Goal: Information Seeking & Learning: Learn about a topic

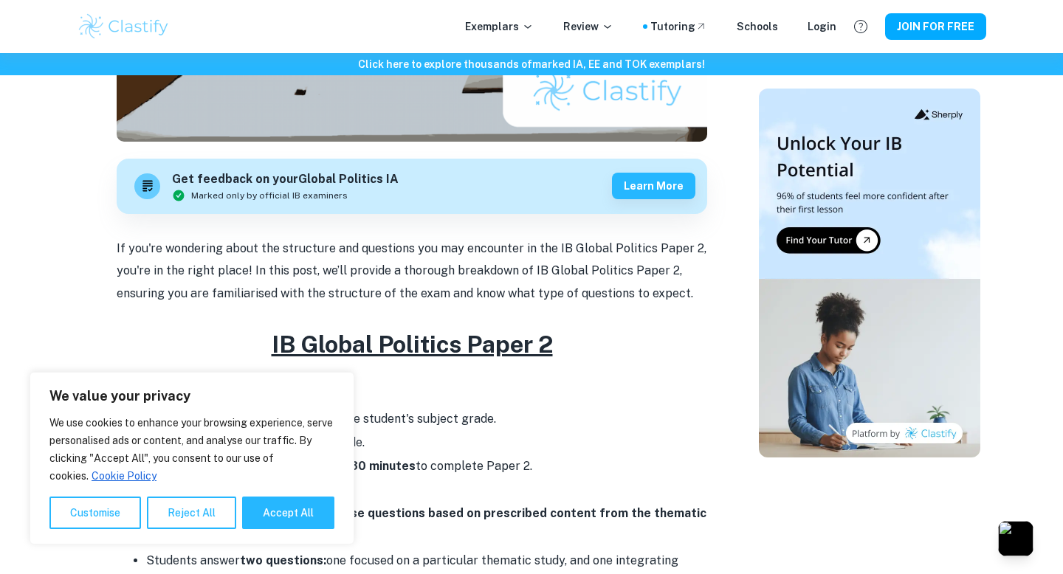
scroll to position [364, 0]
click at [208, 504] on button "Reject All" at bounding box center [191, 513] width 89 height 32
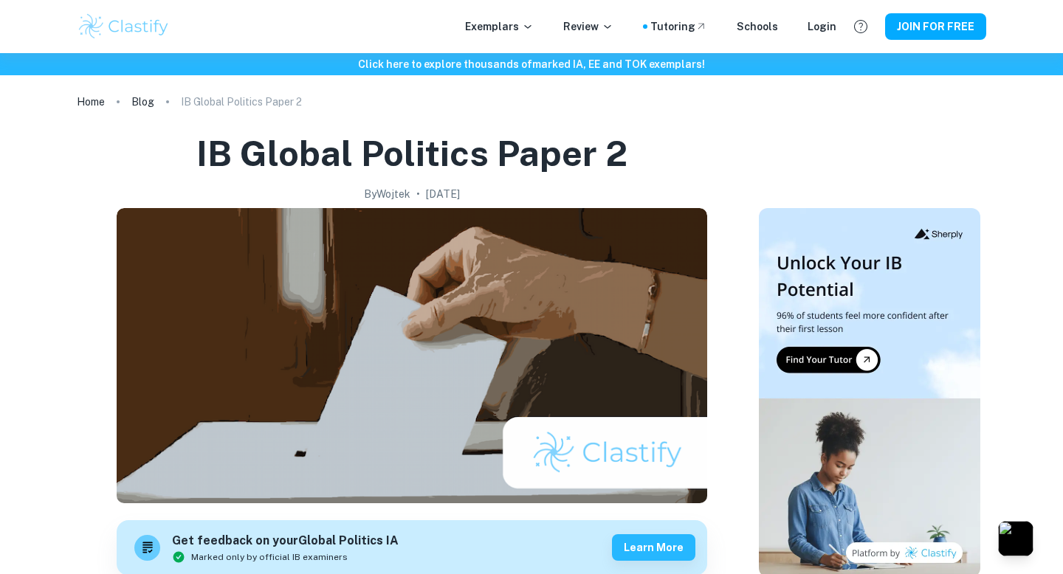
scroll to position [0, 0]
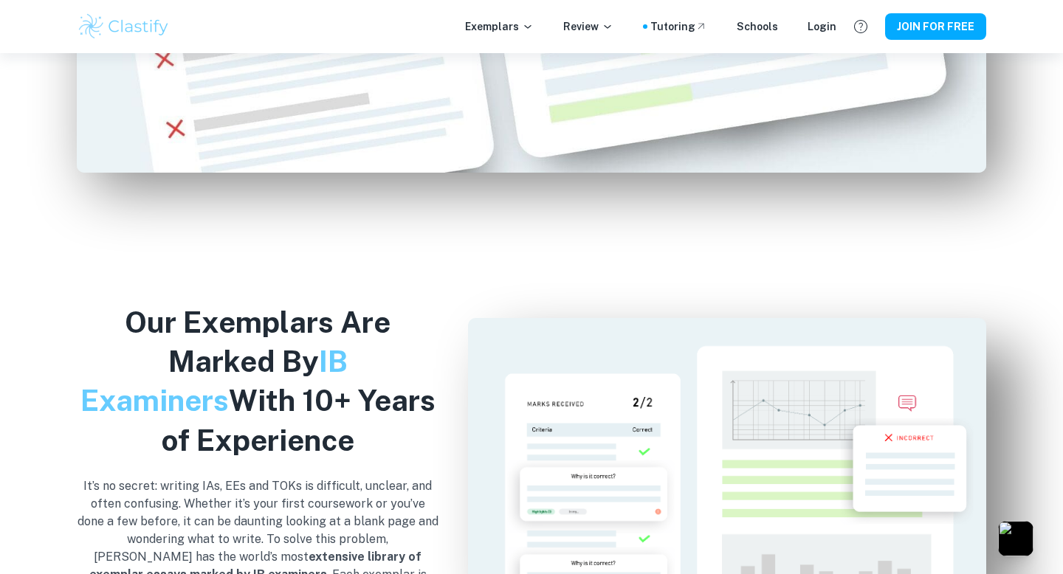
scroll to position [1335, 0]
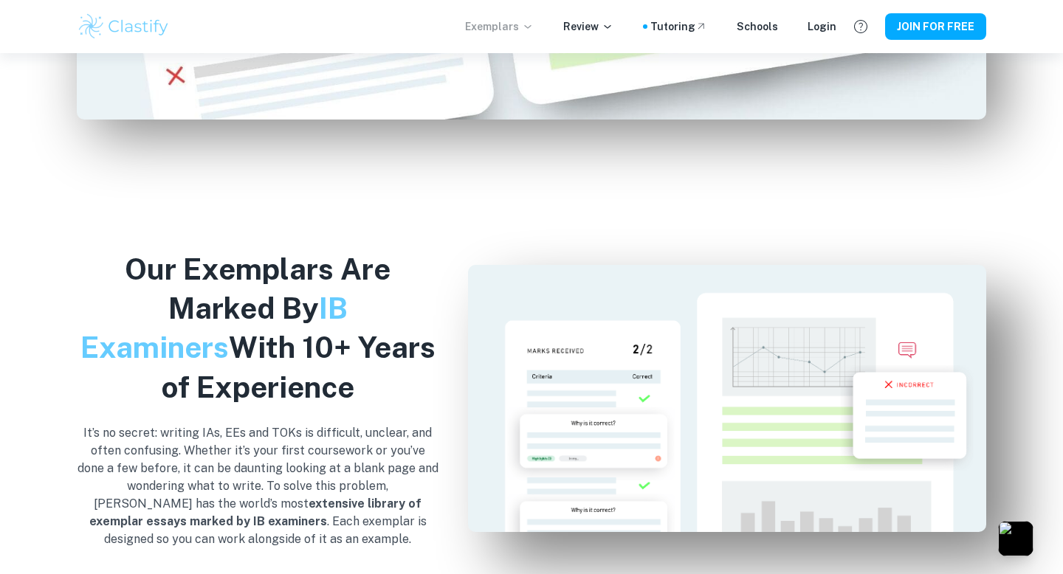
click at [531, 27] on icon at bounding box center [527, 27] width 7 height 4
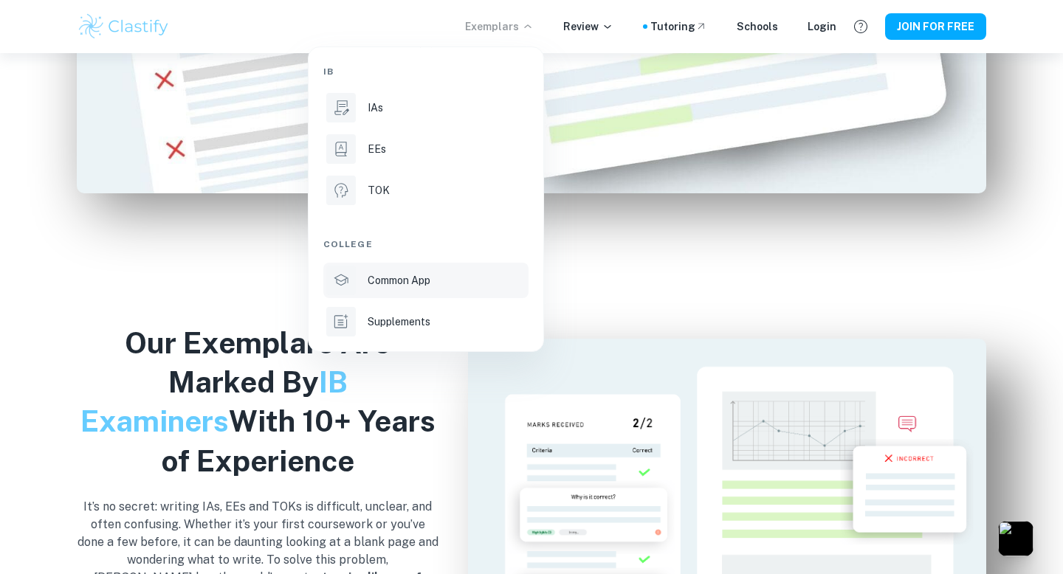
scroll to position [1233, 0]
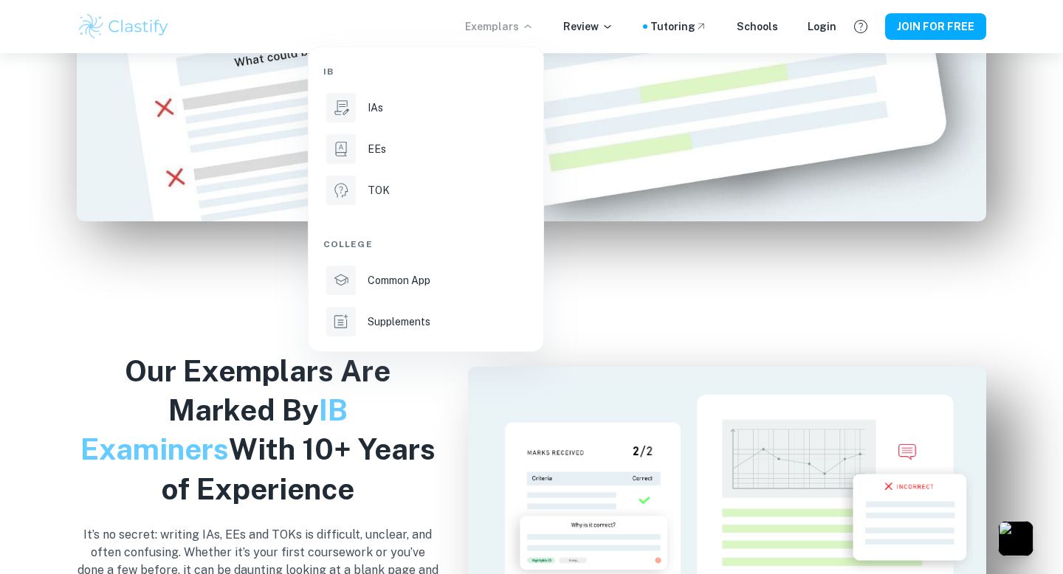
click at [399, 419] on div at bounding box center [531, 287] width 1063 height 574
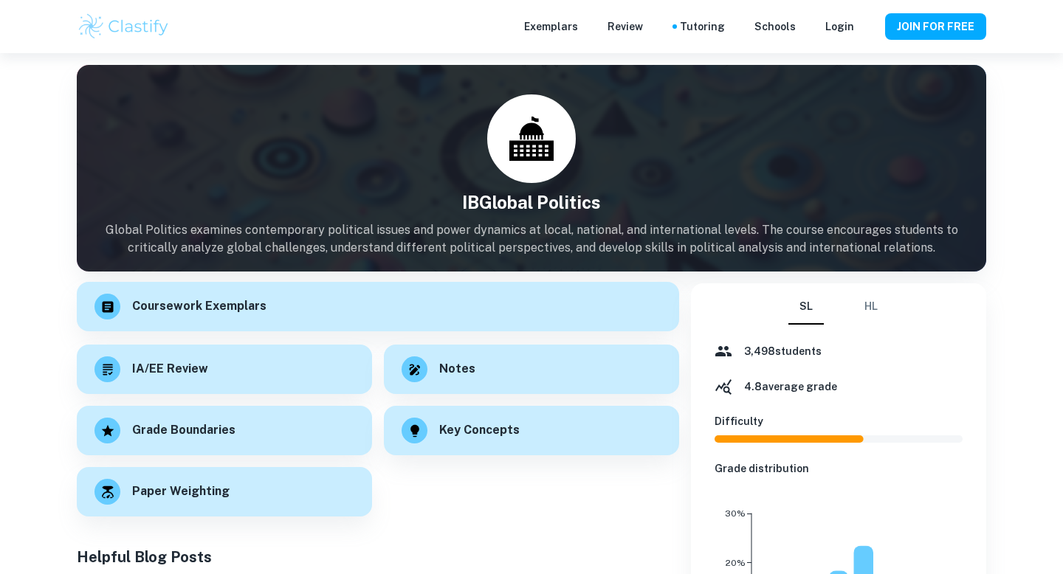
click at [217, 298] on h6 "Coursework Exemplars" at bounding box center [199, 307] width 134 height 18
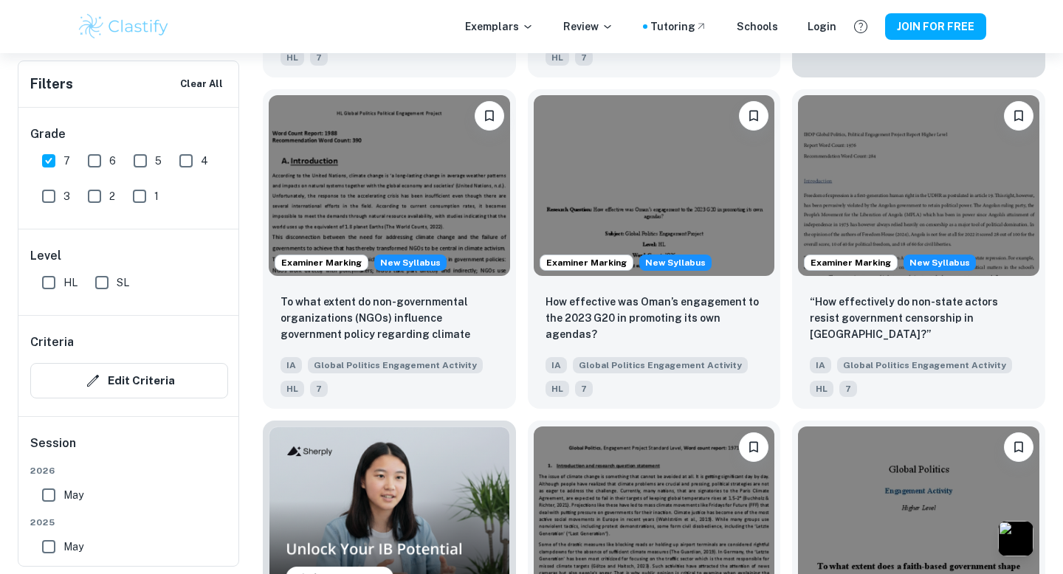
scroll to position [884, 0]
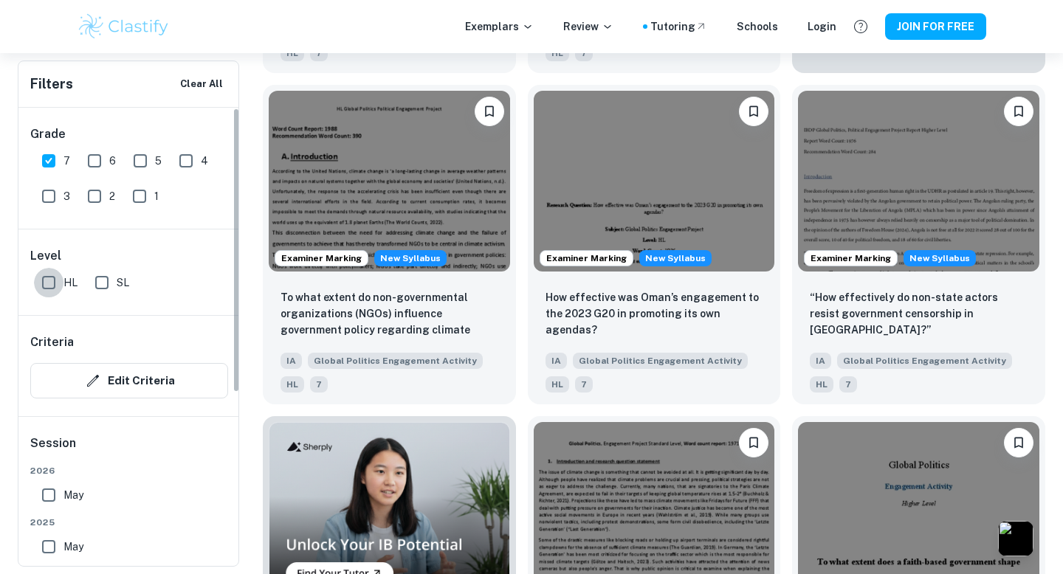
click at [47, 283] on input "HL" at bounding box center [49, 283] width 30 height 30
checkbox input "true"
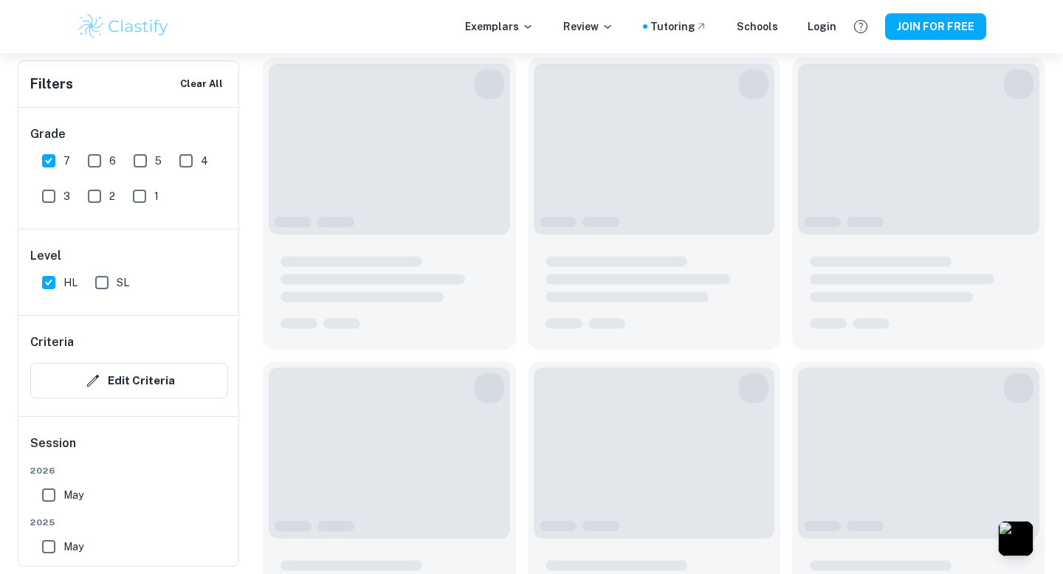
click at [45, 494] on input "May" at bounding box center [49, 496] width 30 height 30
checkbox input "true"
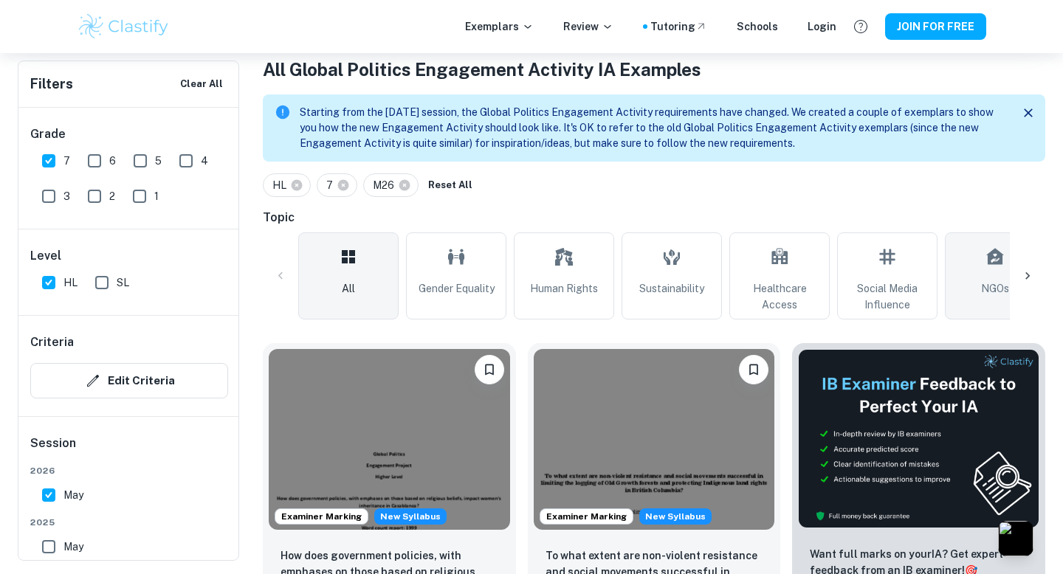
scroll to position [279, 0]
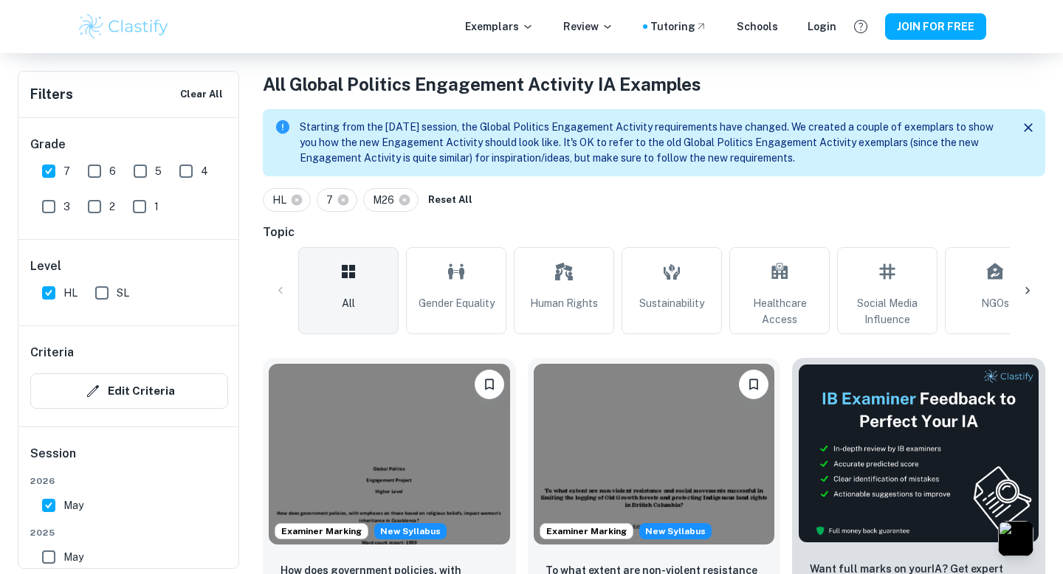
click at [1032, 289] on icon at bounding box center [1027, 290] width 15 height 15
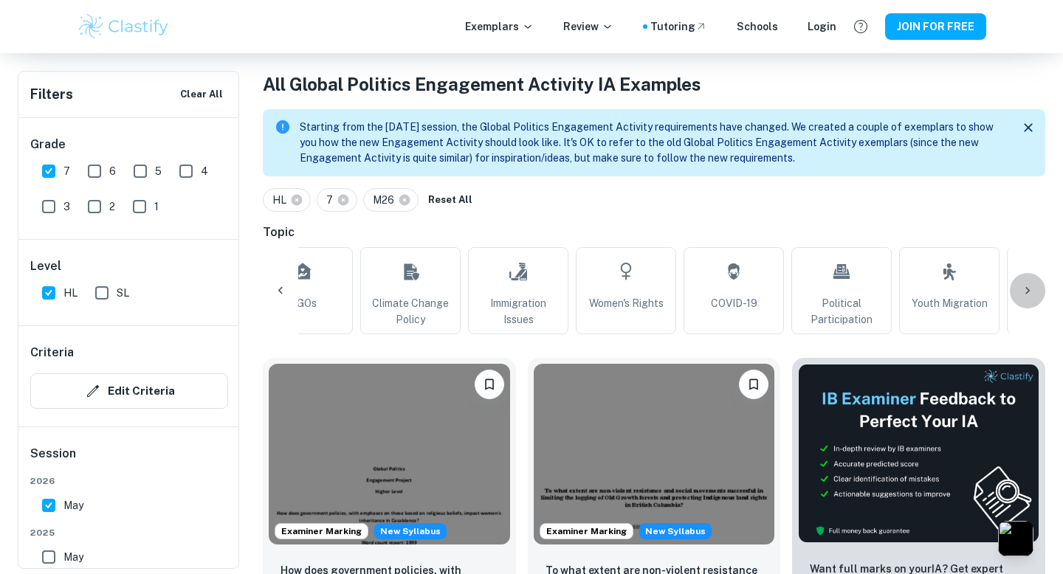
click at [1032, 289] on icon at bounding box center [1027, 290] width 15 height 15
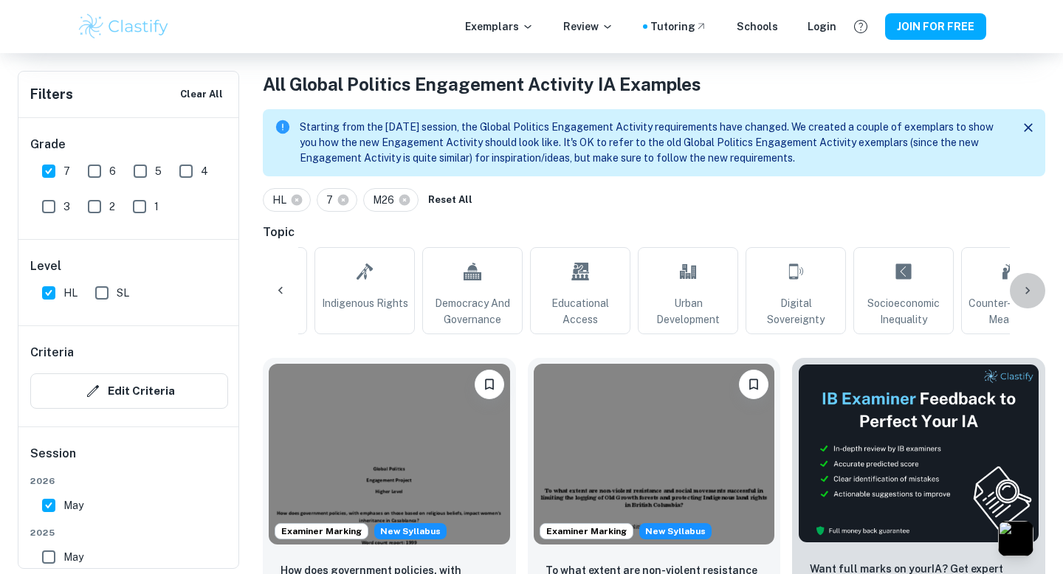
click at [1032, 289] on icon at bounding box center [1027, 290] width 15 height 15
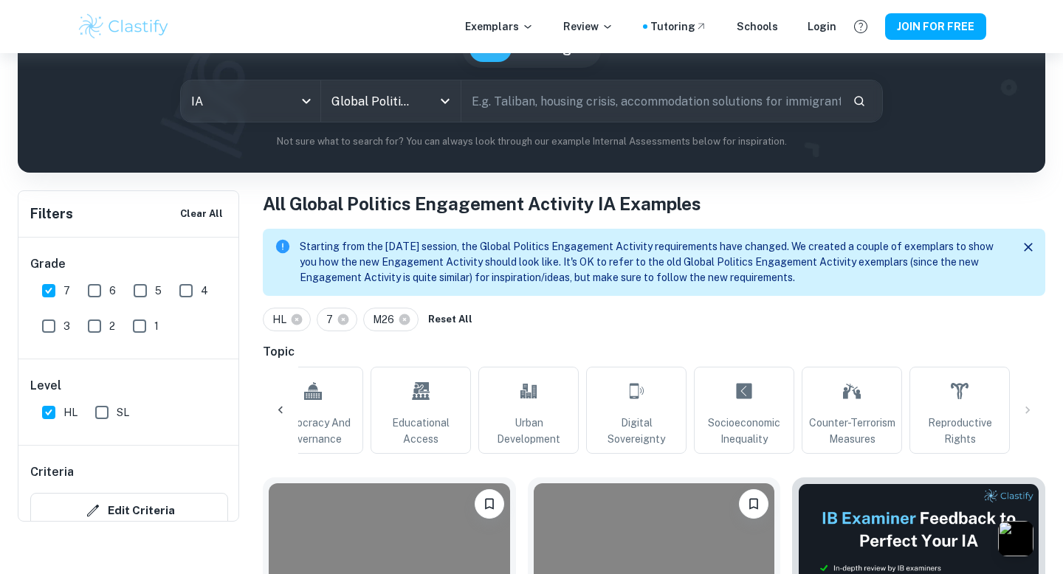
scroll to position [94, 0]
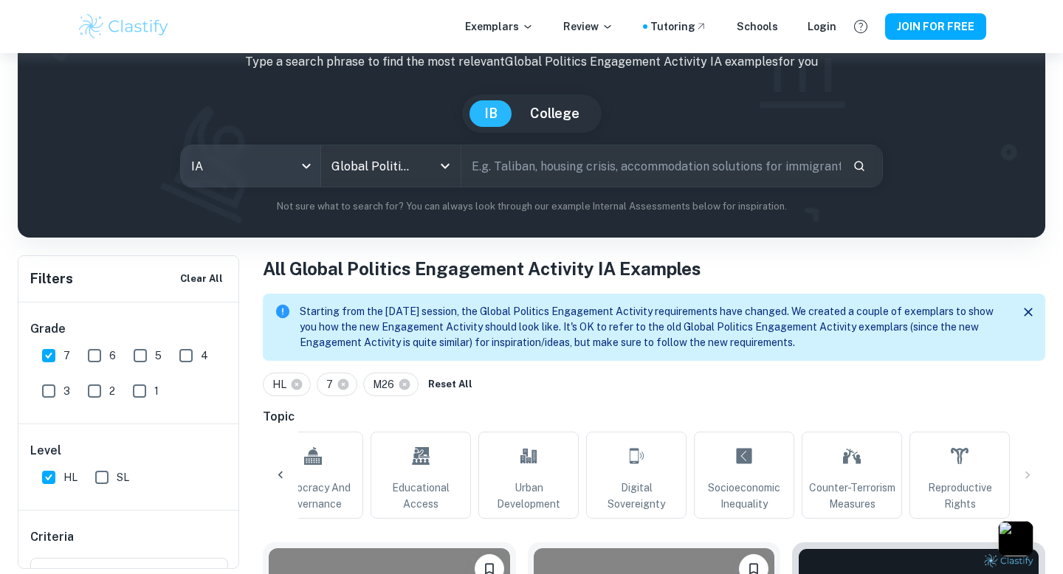
click at [300, 167] on body "We value your privacy We use cookies to enhance your browsing experience, serve…" at bounding box center [531, 246] width 1063 height 574
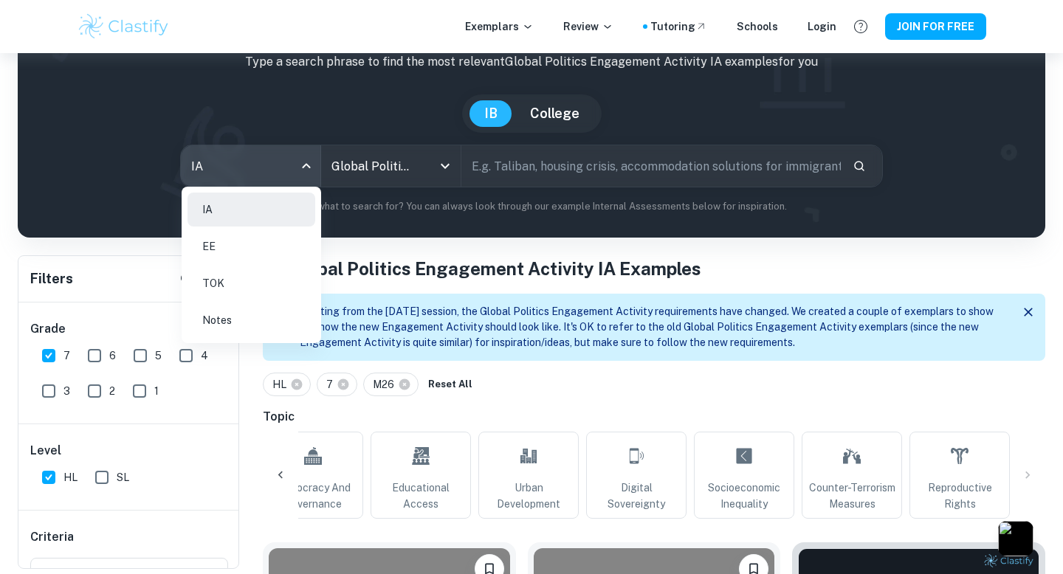
click at [267, 321] on li "Notes" at bounding box center [252, 320] width 128 height 34
checkbox input "false"
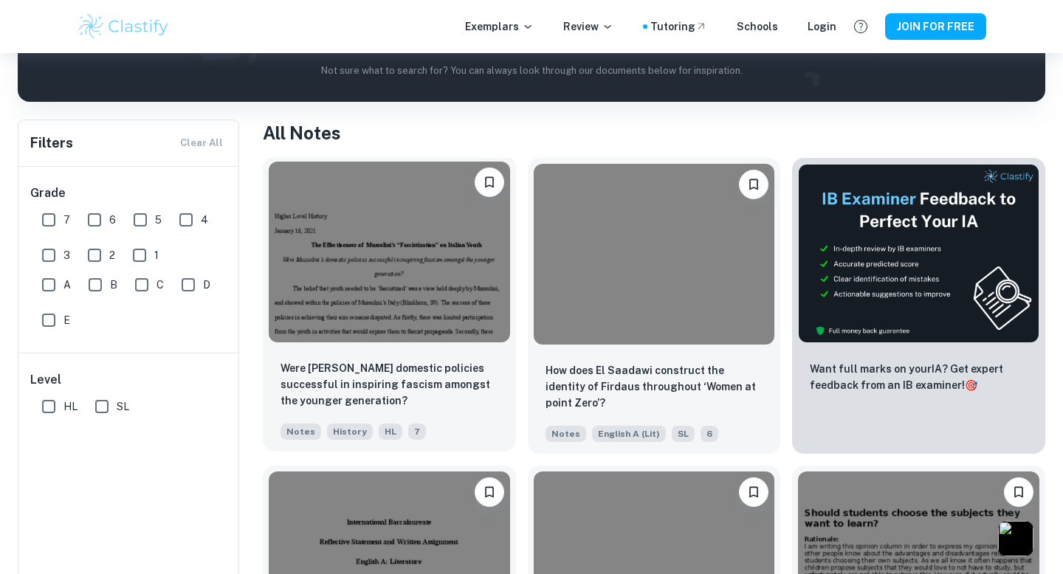
scroll to position [254, 0]
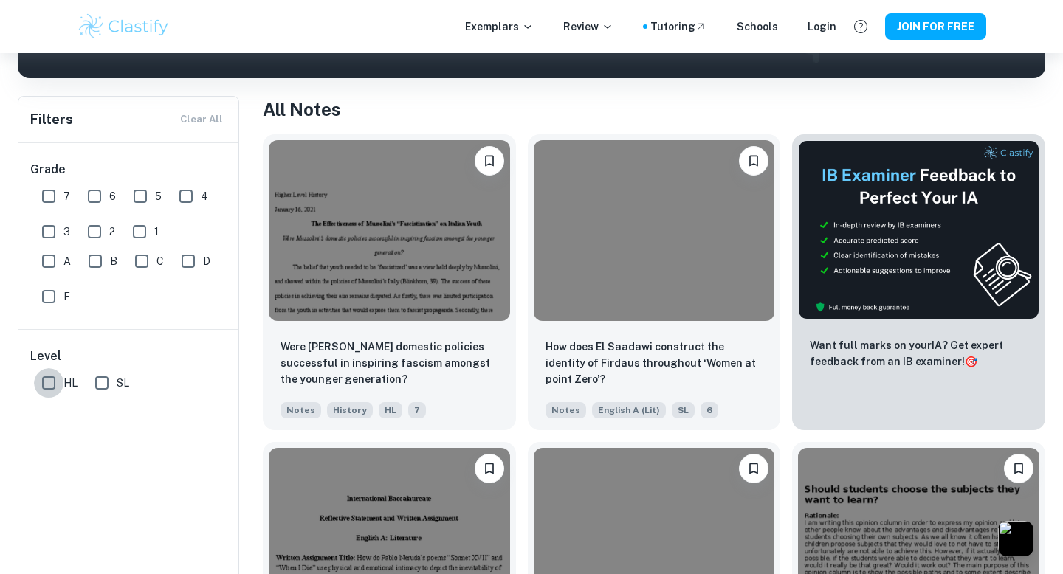
click at [38, 386] on input "HL" at bounding box center [49, 383] width 30 height 30
checkbox input "true"
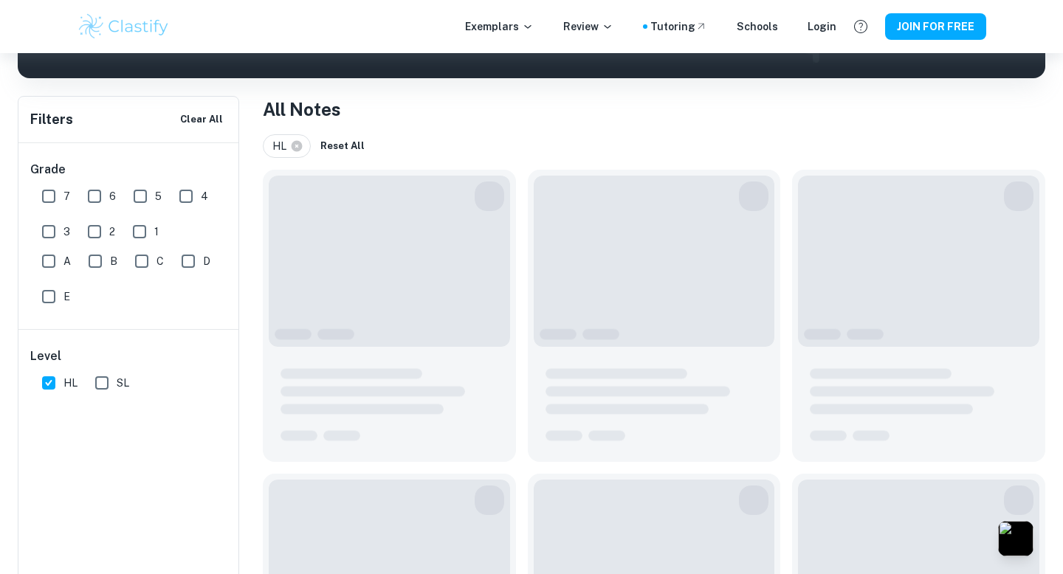
click at [44, 190] on input "7" at bounding box center [49, 197] width 30 height 30
checkbox input "true"
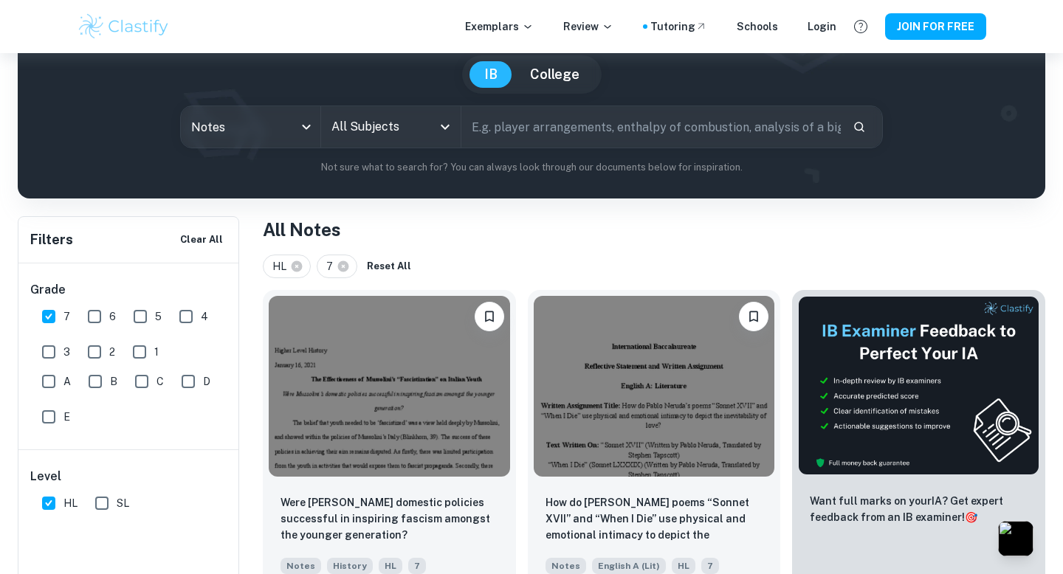
scroll to position [0, 0]
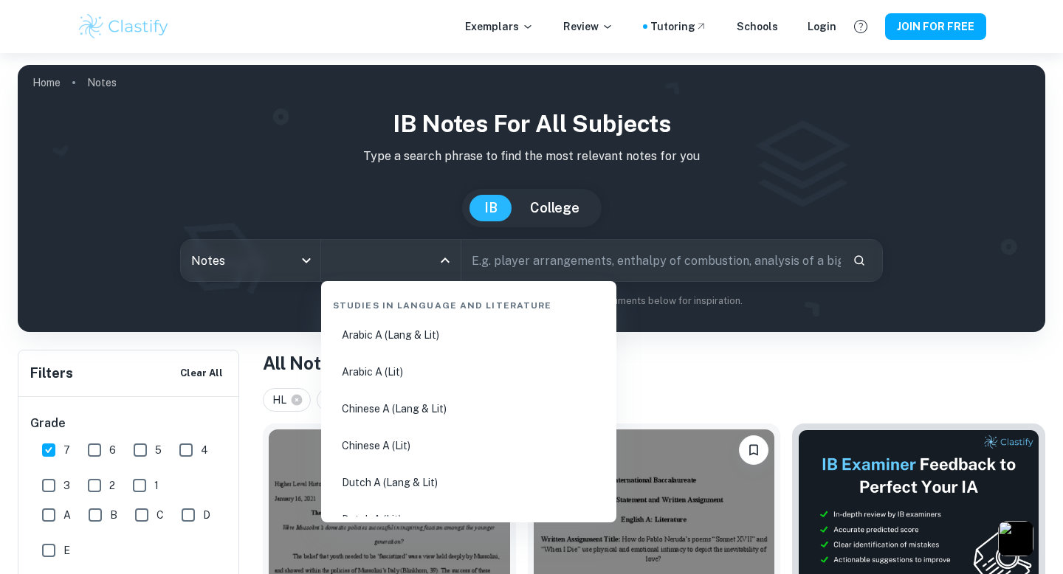
click at [371, 261] on input "All Subjects" at bounding box center [380, 261] width 104 height 28
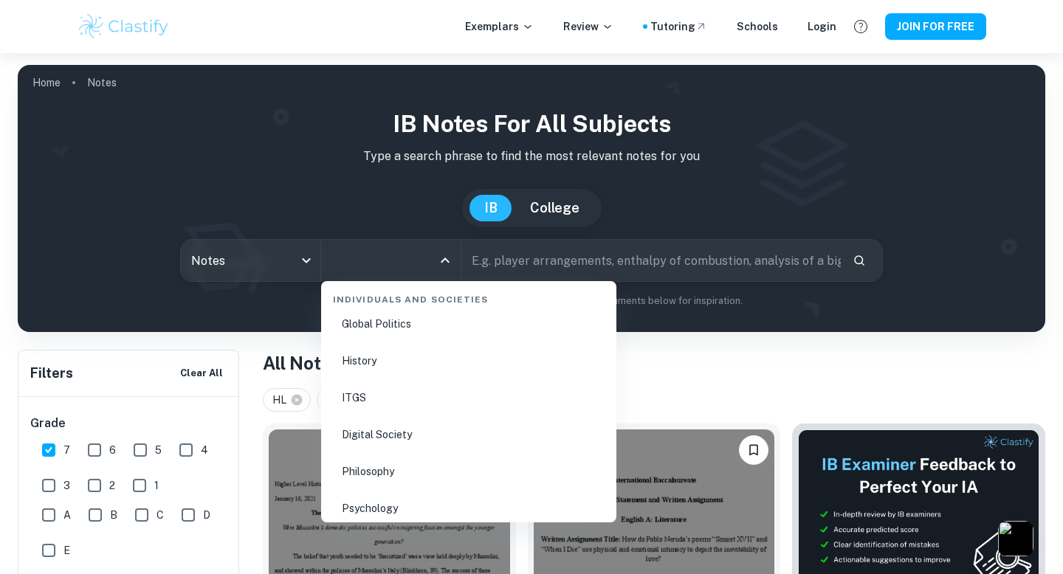
scroll to position [1832, 0]
click at [402, 361] on li "Global Politics" at bounding box center [468, 368] width 283 height 34
type input "Global Politics"
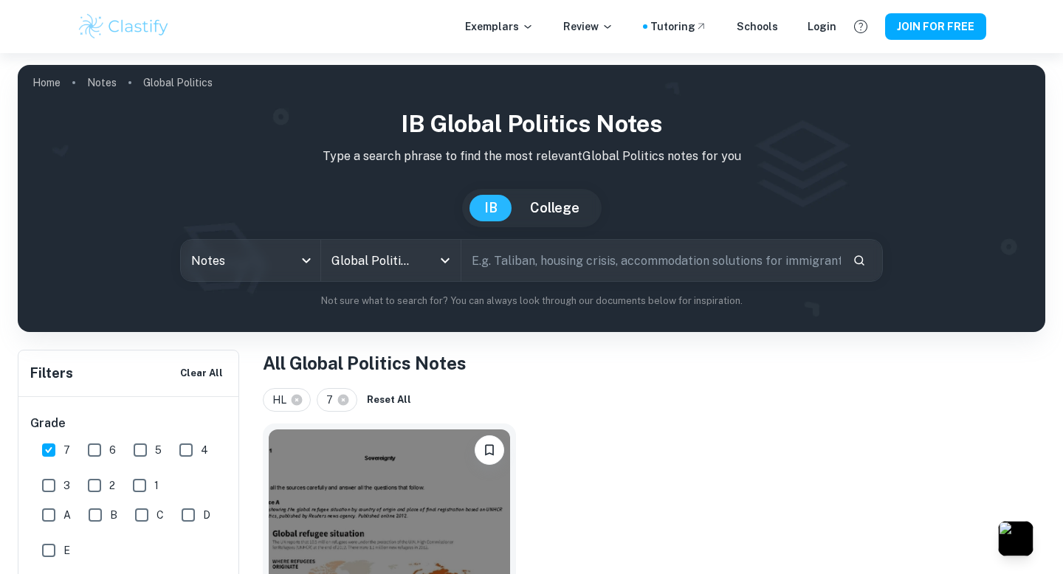
scroll to position [206, 0]
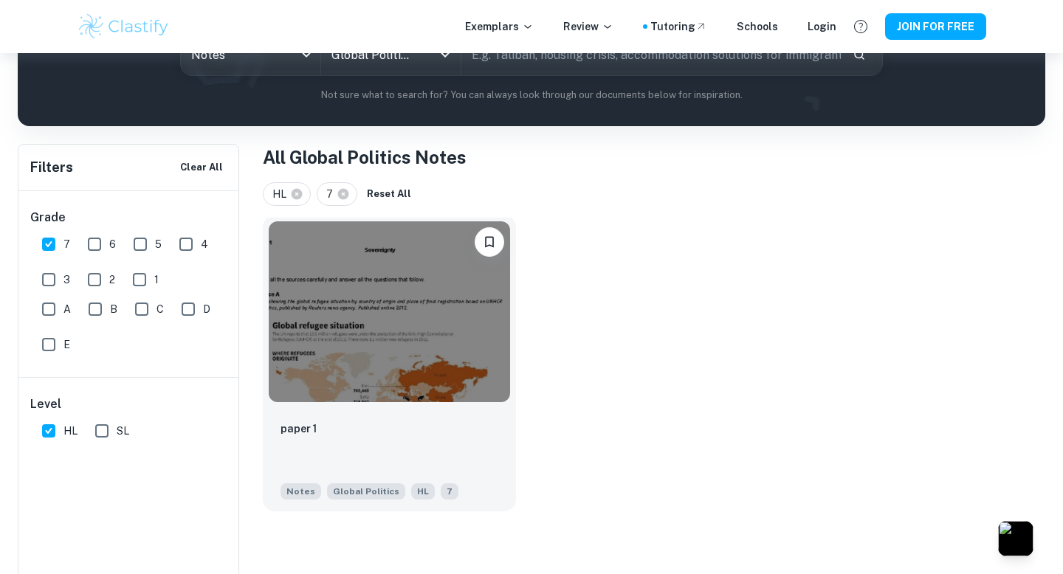
click at [439, 374] on img at bounding box center [389, 311] width 241 height 181
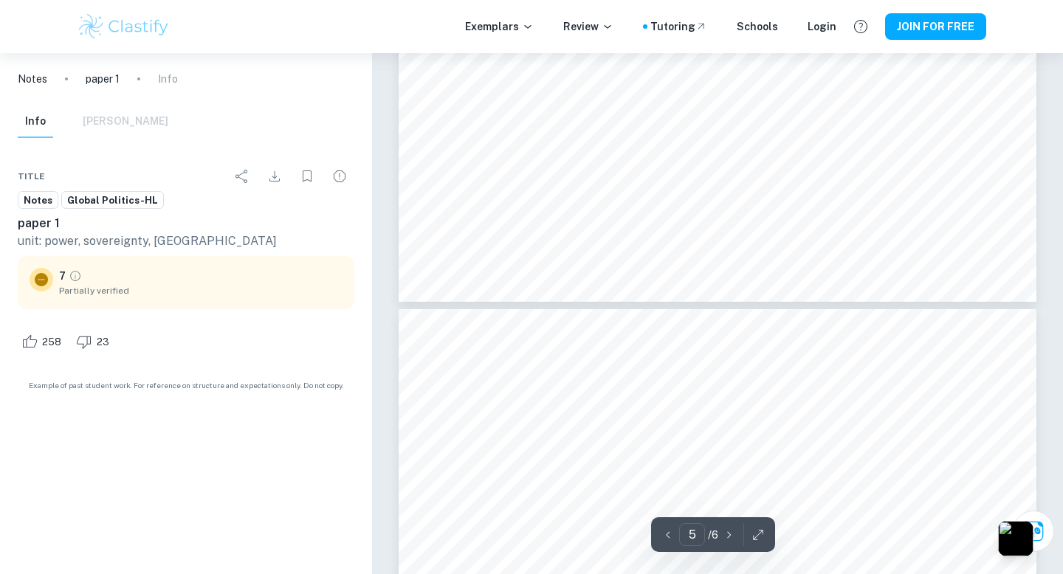
scroll to position [4135, 0]
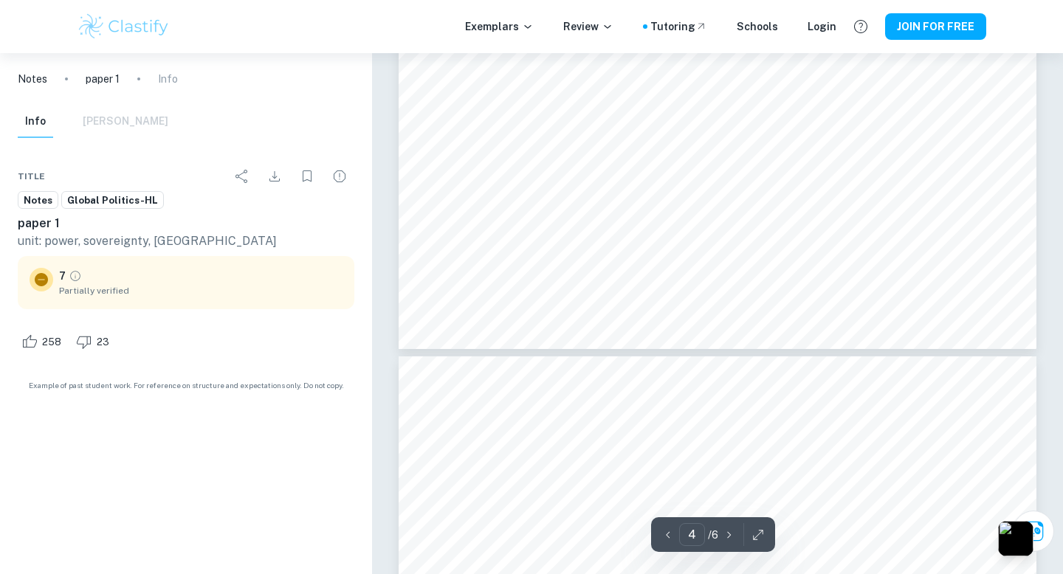
type input "5"
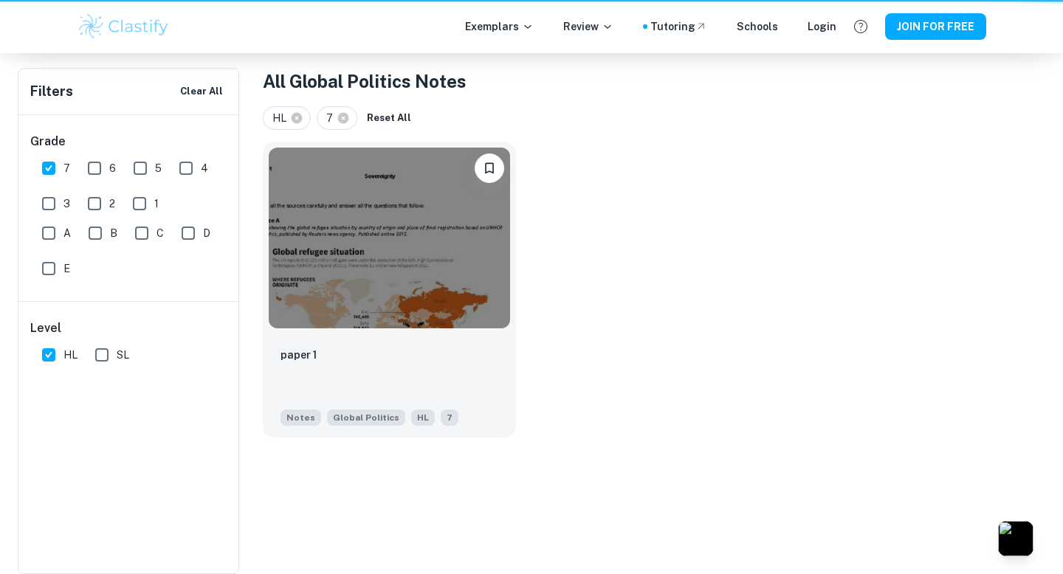
scroll to position [206, 0]
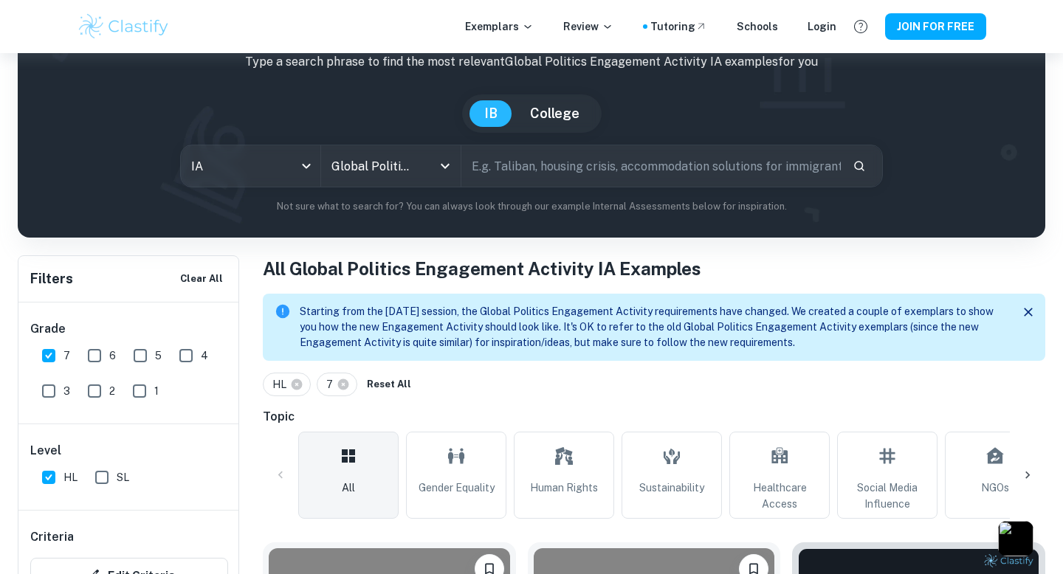
scroll to position [470, 0]
